Goal: Task Accomplishment & Management: Manage account settings

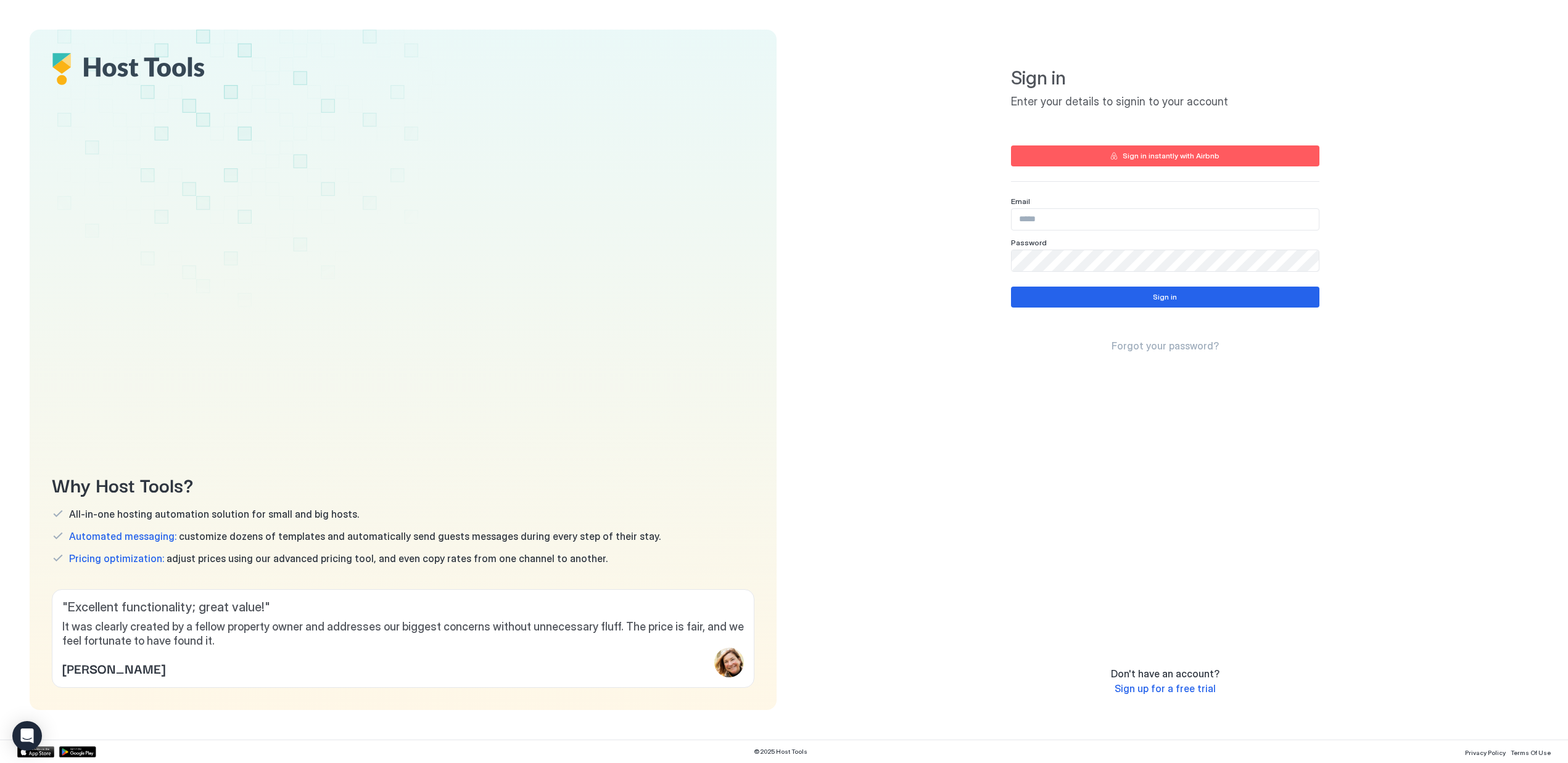
click at [1149, 154] on div "Sign in instantly with Airbnb" at bounding box center [1171, 156] width 97 height 11
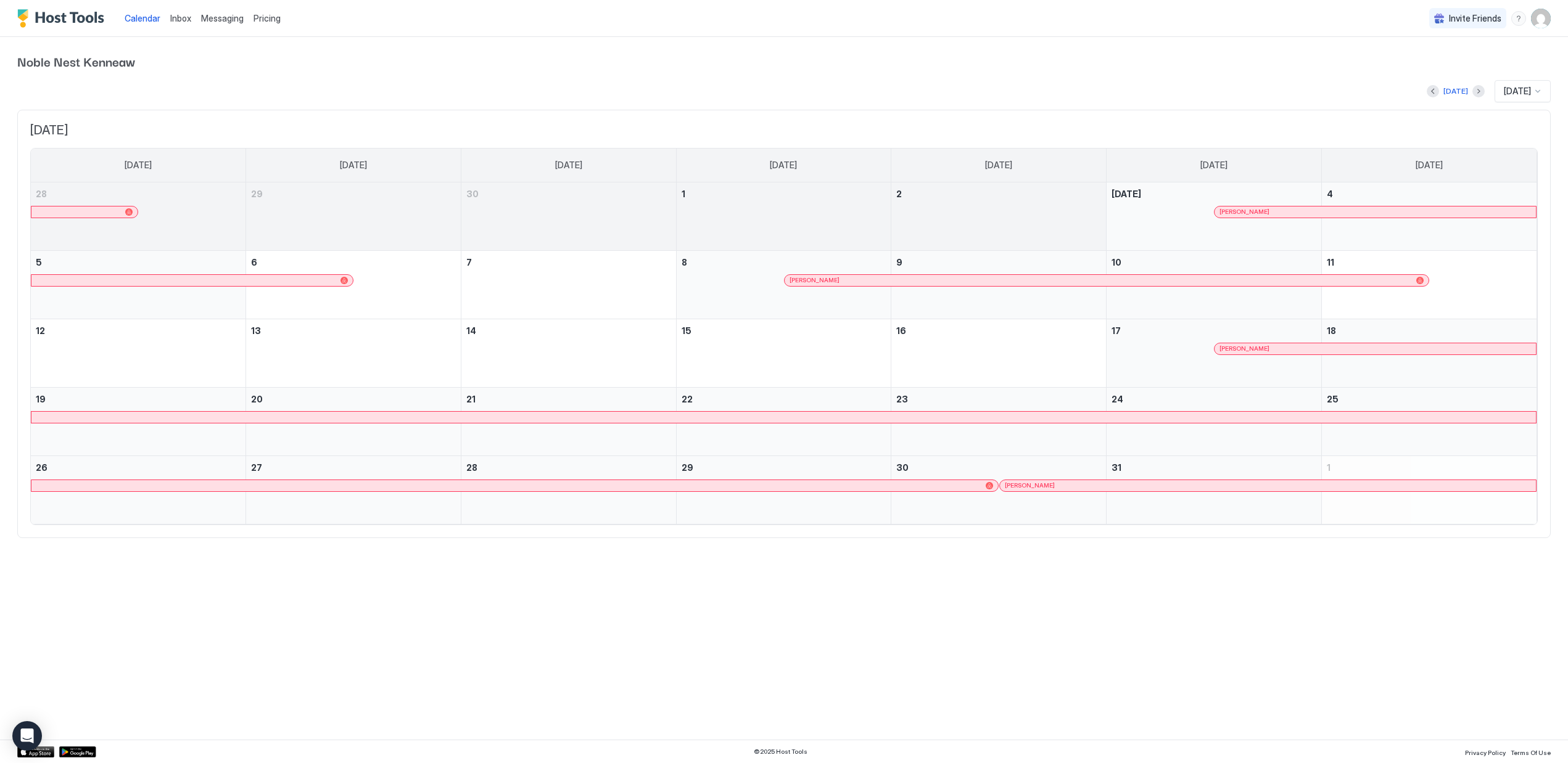
click at [1540, 19] on img "User profile" at bounding box center [1541, 19] width 20 height 20
click at [1447, 68] on div "Settings" at bounding box center [1471, 70] width 157 height 22
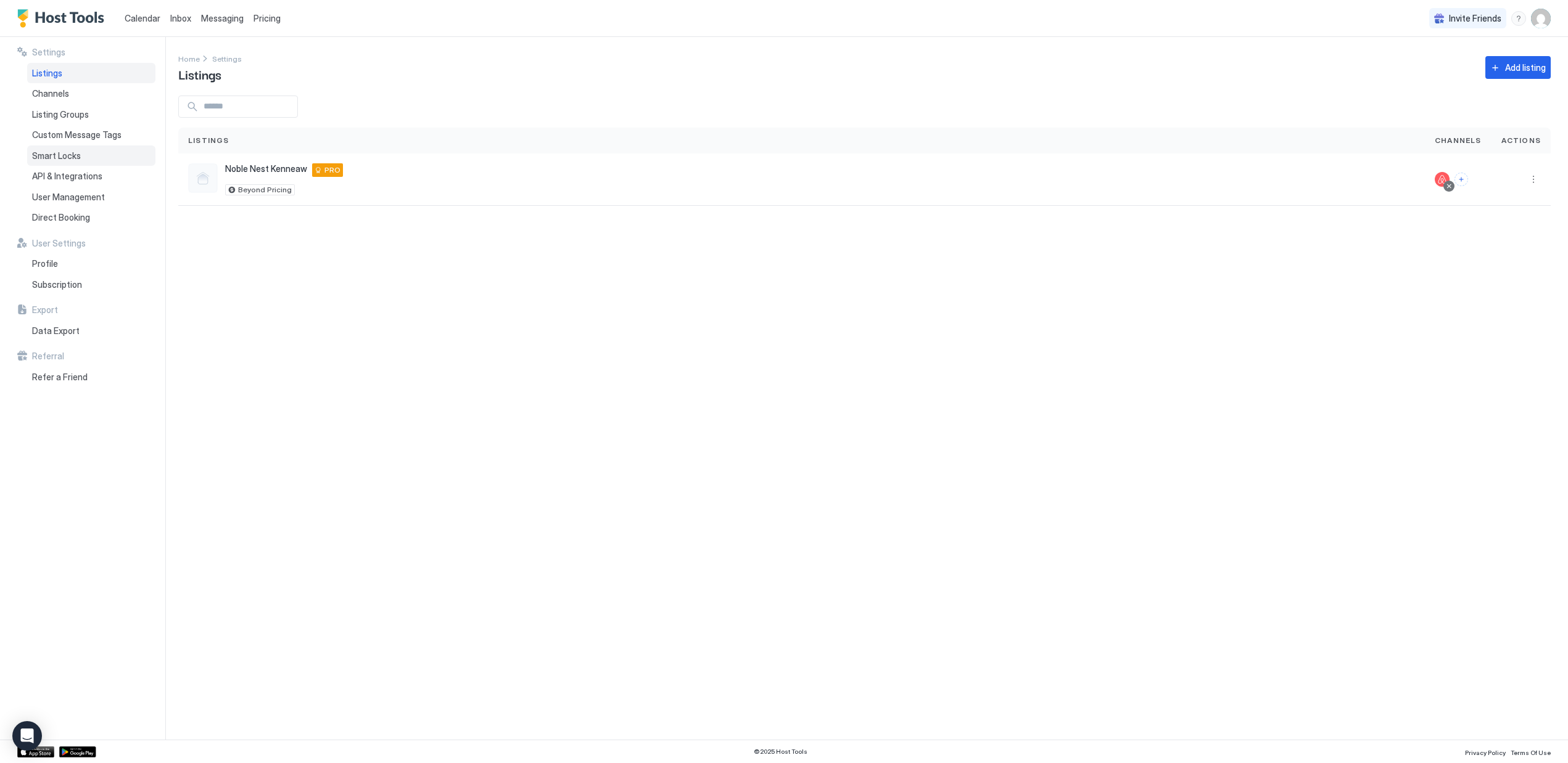
click at [68, 152] on span "Smart Locks" at bounding box center [56, 156] width 49 height 11
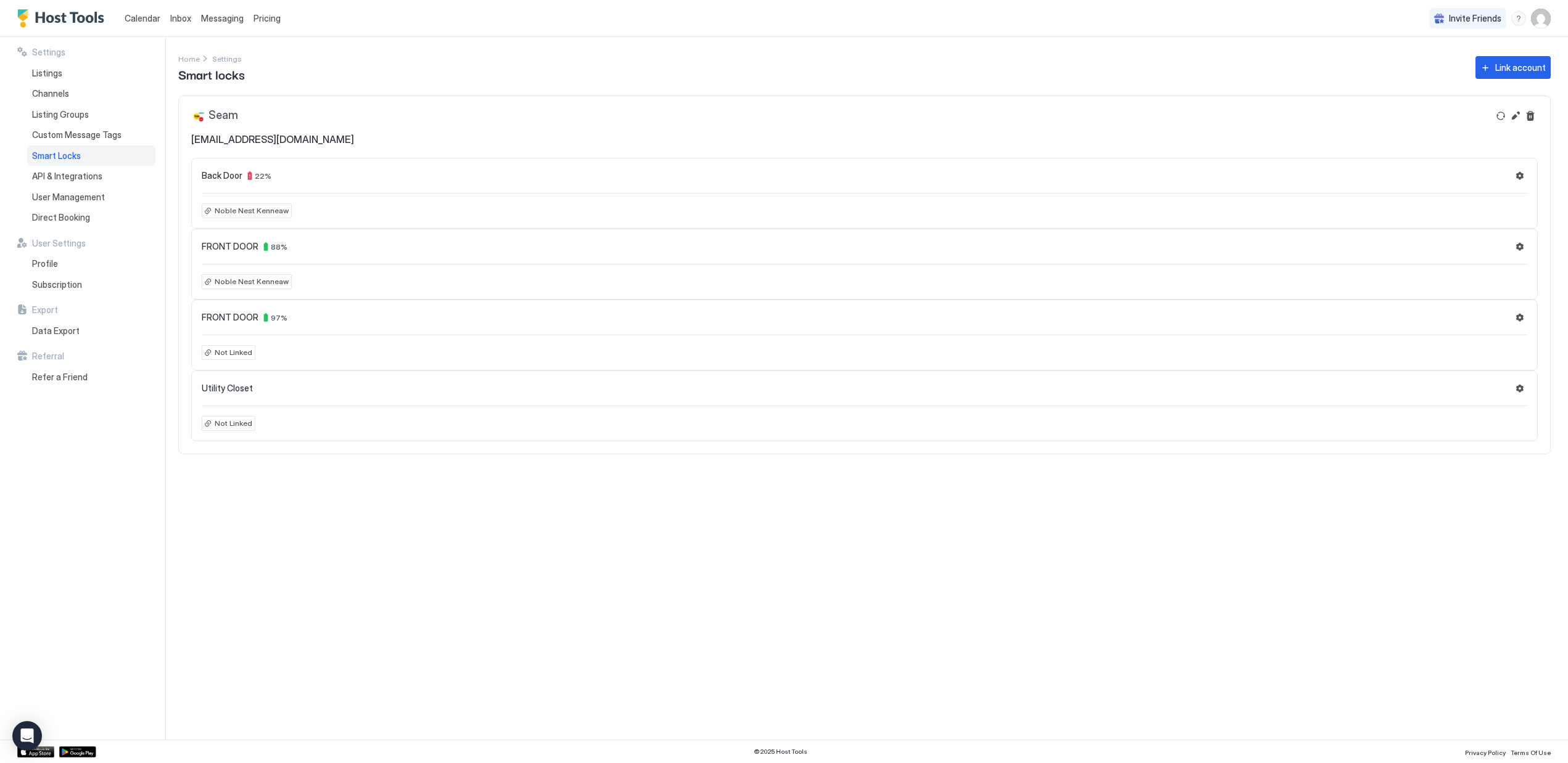
click at [524, 689] on div "Settings Home Settings Smart locks Link account Seam astaquattrocchi@gmail.com …" at bounding box center [873, 389] width 1389 height 703
click at [552, 627] on div "Settings Home Settings Smart locks Link account Seam astaquattrocchi@gmail.com …" at bounding box center [873, 389] width 1389 height 703
drag, startPoint x: 1500, startPoint y: 121, endPoint x: 1451, endPoint y: 130, distance: 49.8
click at [1499, 120] on button "Refresh" at bounding box center [1500, 116] width 15 height 14
